Goal: Transaction & Acquisition: Purchase product/service

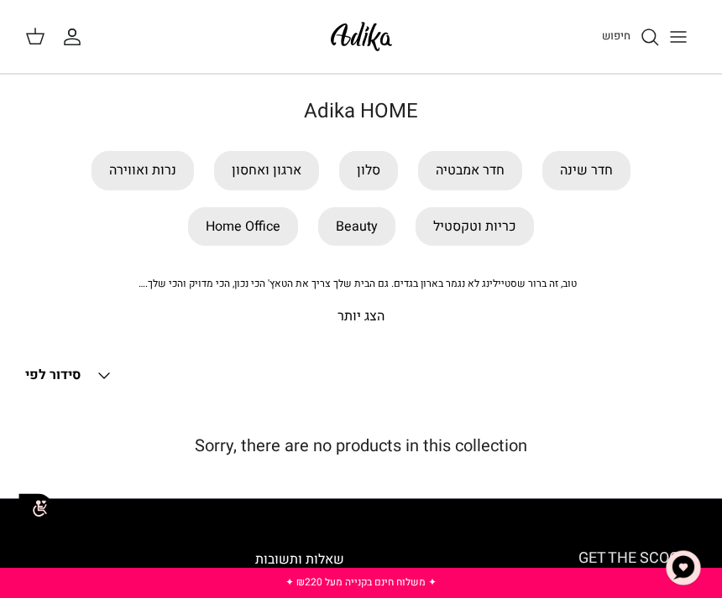
click at [596, 171] on link "חדר שינה" at bounding box center [586, 170] width 88 height 39
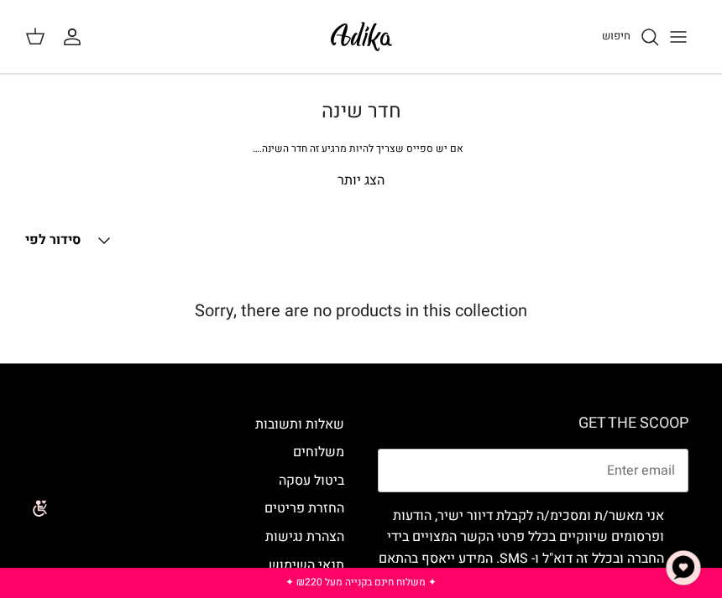
click at [370, 185] on p "הצג יותר" at bounding box center [360, 181] width 671 height 22
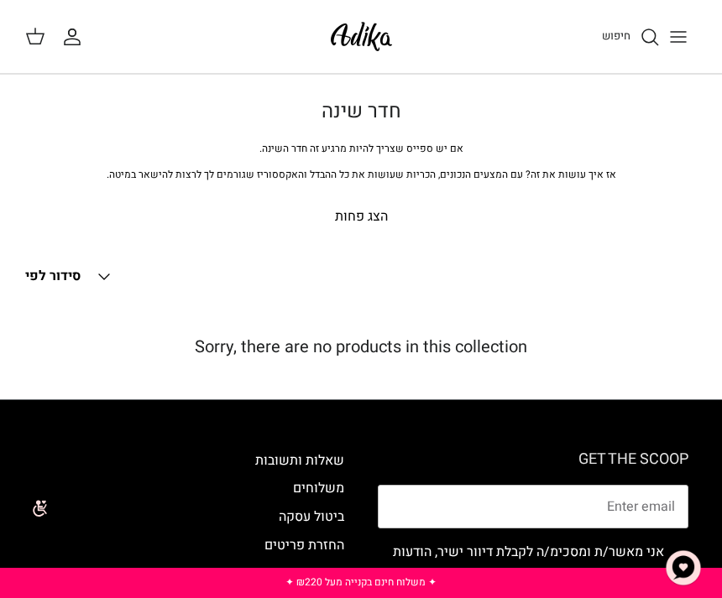
click at [93, 280] on button "Down סידור לפי" at bounding box center [69, 276] width 89 height 37
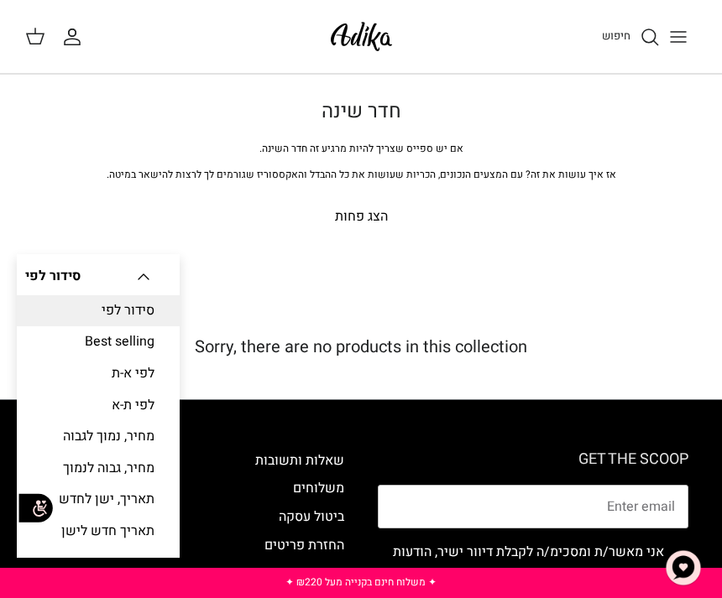
click at [643, 271] on div "סינון Right סידור לפי Down סידור לפי סידור לפי Best selling לפי א-ת לפי ת-א מחי…" at bounding box center [360, 276] width 671 height 37
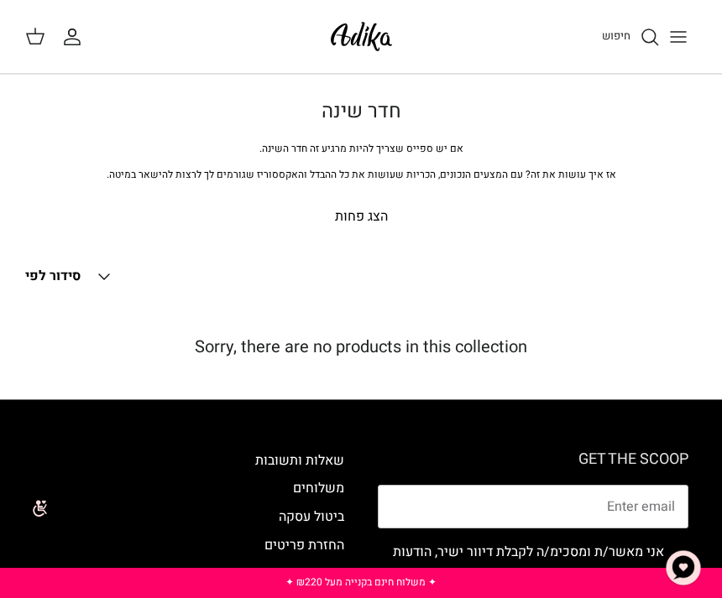
click at [641, 34] on icon "חיפוש" at bounding box center [649, 37] width 20 height 20
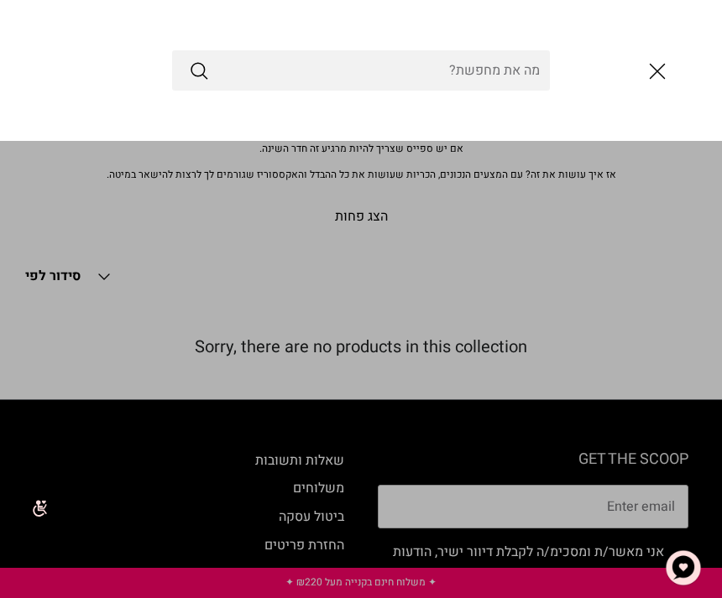
click at [509, 69] on input "Search Store" at bounding box center [361, 70] width 378 height 40
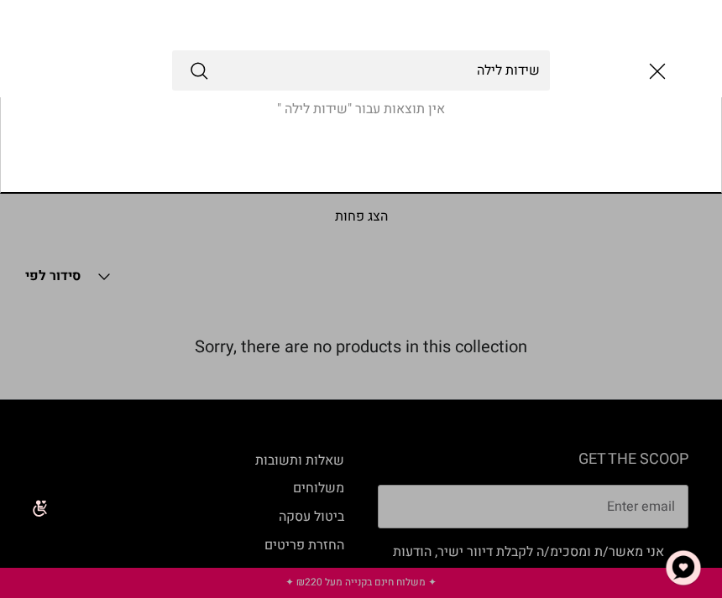
click at [206, 86] on input "שידות לילה" at bounding box center [361, 70] width 378 height 40
type input "שידות לילה"
click at [190, 72] on icon "Submit" at bounding box center [199, 70] width 20 height 20
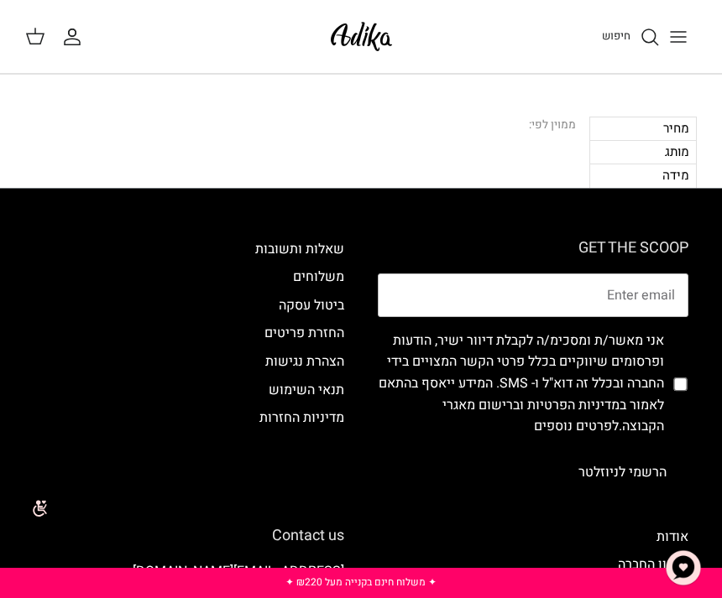
click at [682, 130] on div "מחיר" at bounding box center [642, 128] width 107 height 23
